Goal: Information Seeking & Learning: Learn about a topic

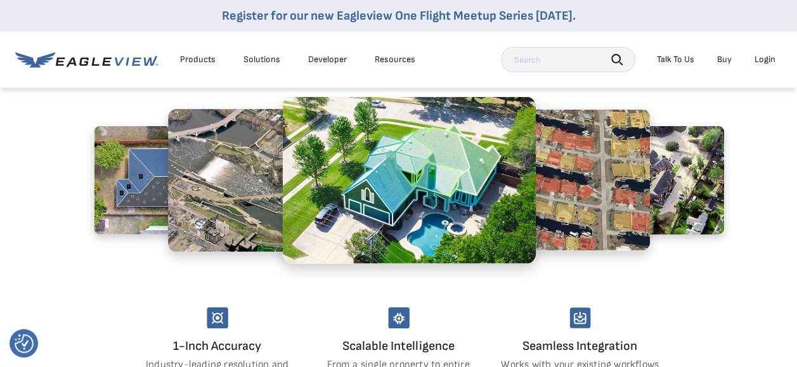
scroll to position [507, 0]
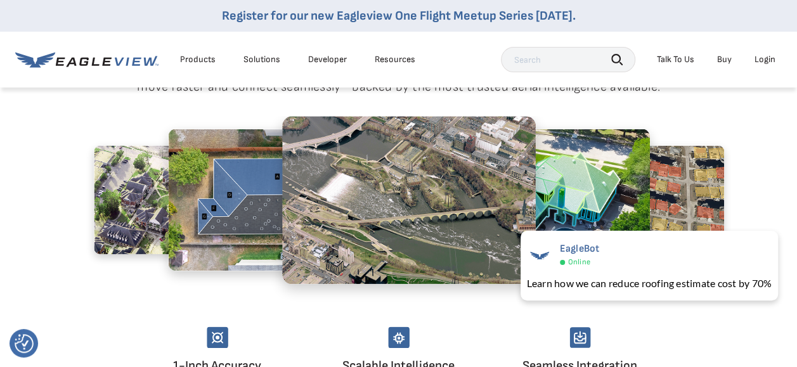
click at [238, 218] on img at bounding box center [276, 200] width 216 height 142
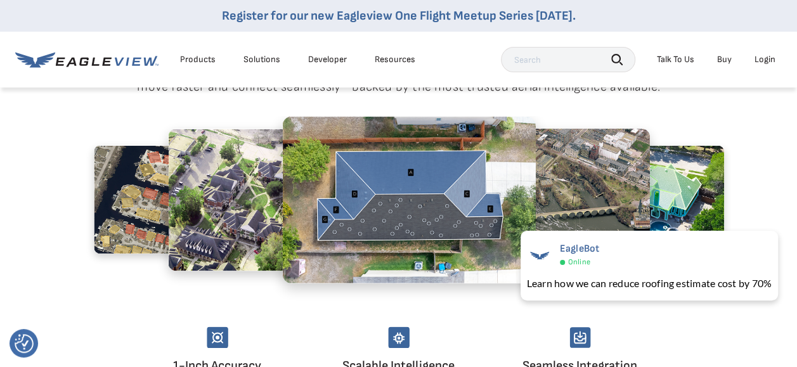
click at [248, 209] on img at bounding box center [276, 200] width 216 height 142
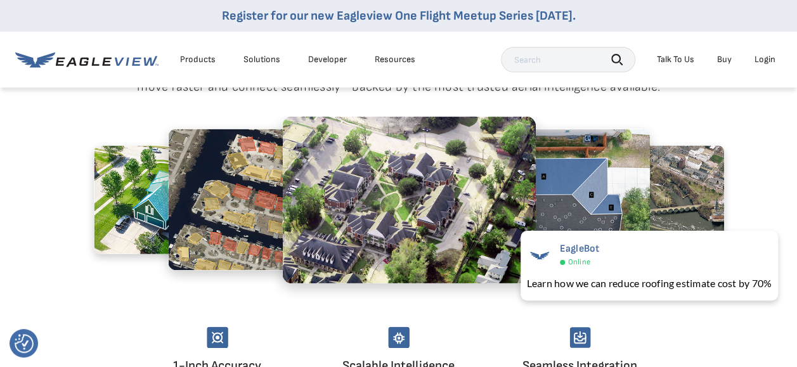
click at [200, 212] on img at bounding box center [276, 200] width 216 height 142
click at [151, 205] on img at bounding box center [176, 200] width 165 height 109
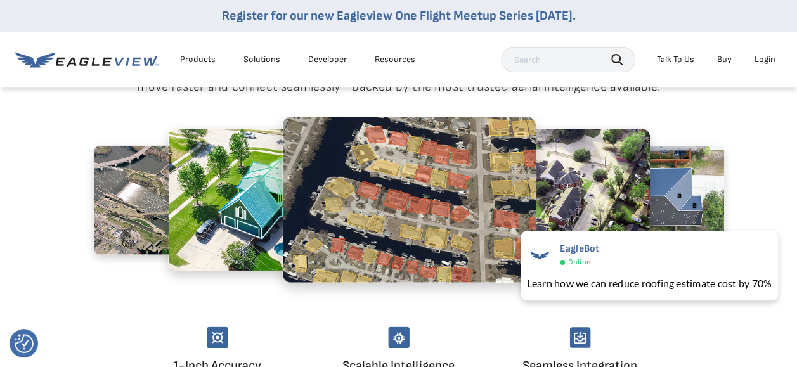
click at [271, 219] on img at bounding box center [276, 200] width 216 height 142
click at [162, 202] on img at bounding box center [176, 200] width 165 height 109
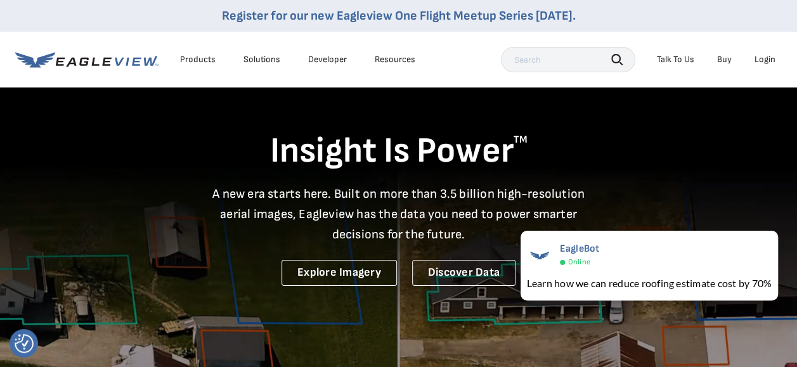
scroll to position [0, 0]
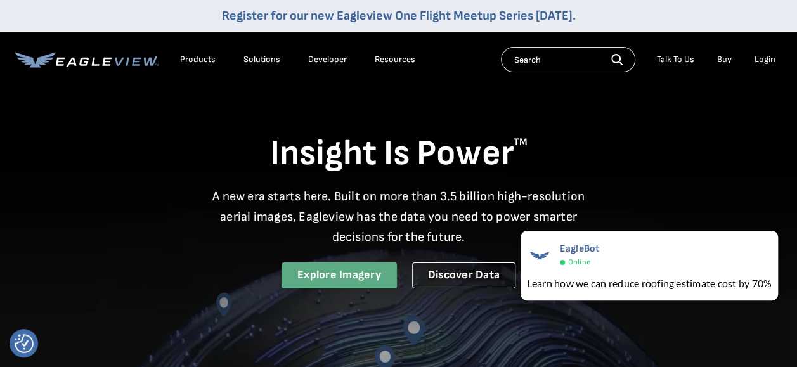
click at [352, 268] on link "Explore Imagery" at bounding box center [339, 276] width 115 height 26
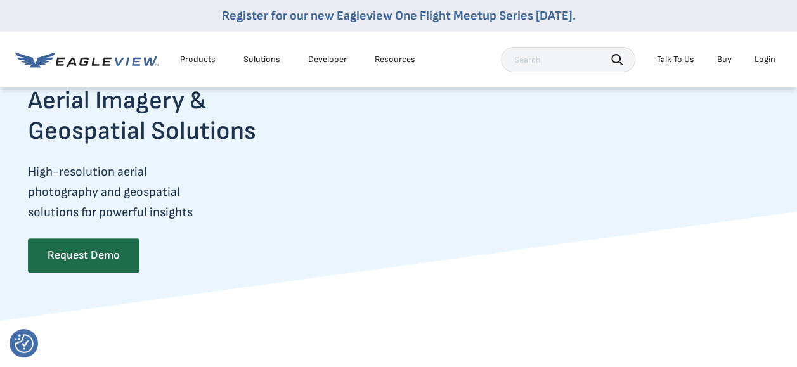
scroll to position [63, 0]
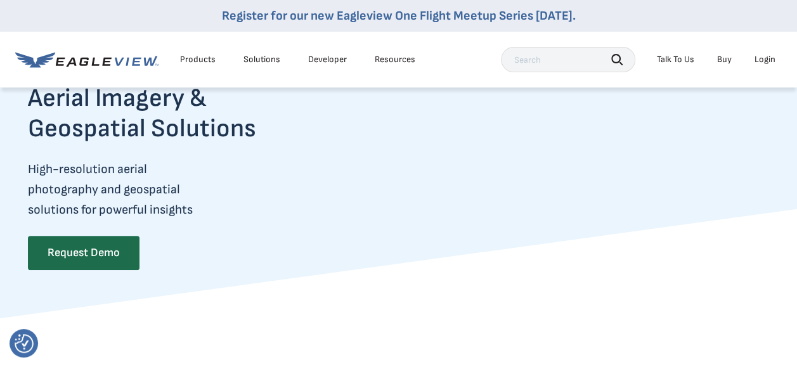
click at [202, 65] on div "Products" at bounding box center [198, 59] width 36 height 11
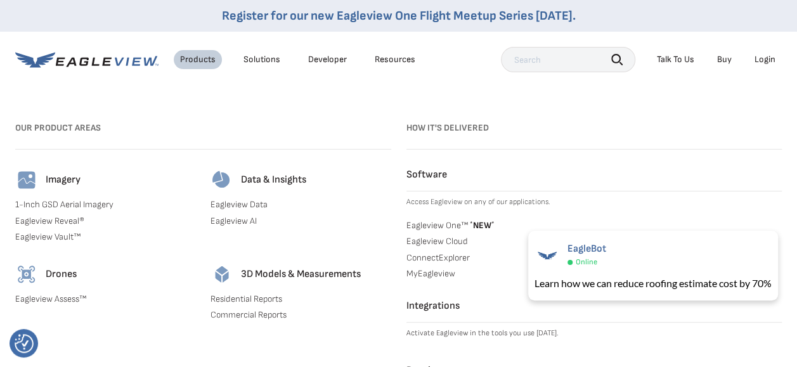
scroll to position [190, 0]
click at [253, 58] on div "Solutions" at bounding box center [262, 59] width 37 height 11
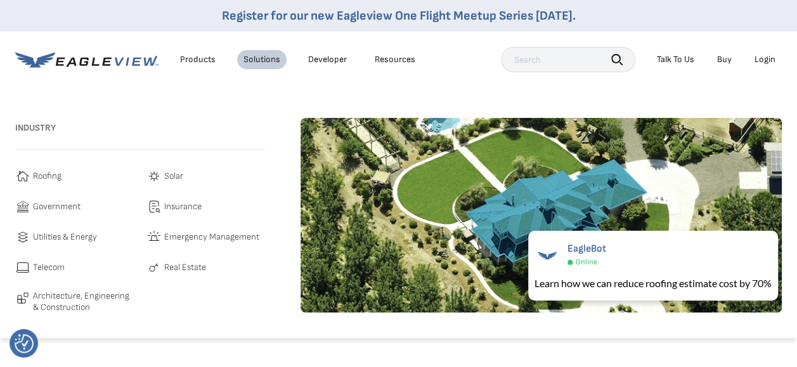
click at [48, 176] on span "Roofing" at bounding box center [47, 176] width 29 height 15
